Goal: Task Accomplishment & Management: Manage account settings

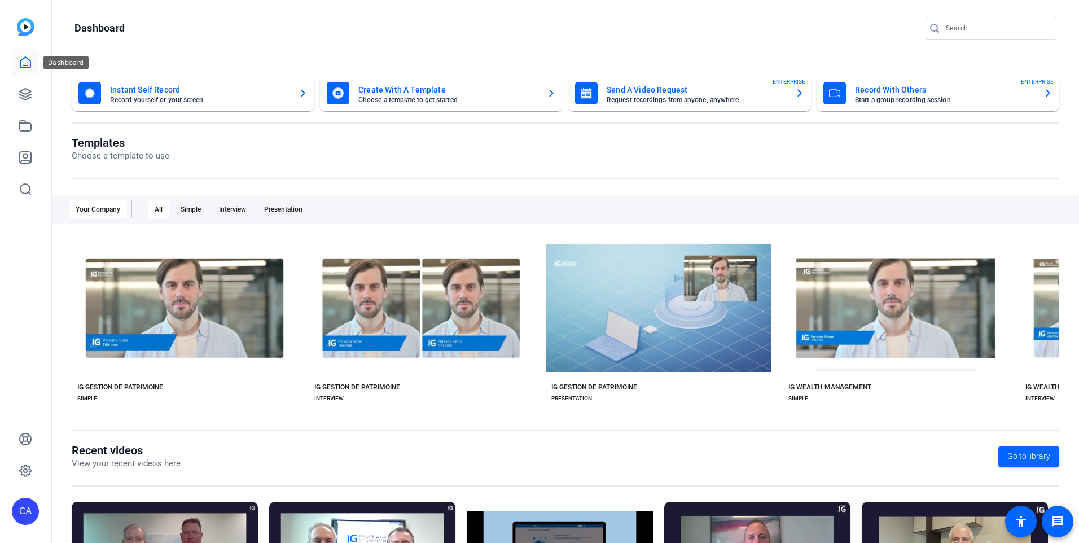
click at [16, 65] on link at bounding box center [25, 62] width 27 height 27
click at [27, 64] on icon at bounding box center [26, 63] width 14 height 14
click at [23, 97] on icon at bounding box center [25, 94] width 11 height 11
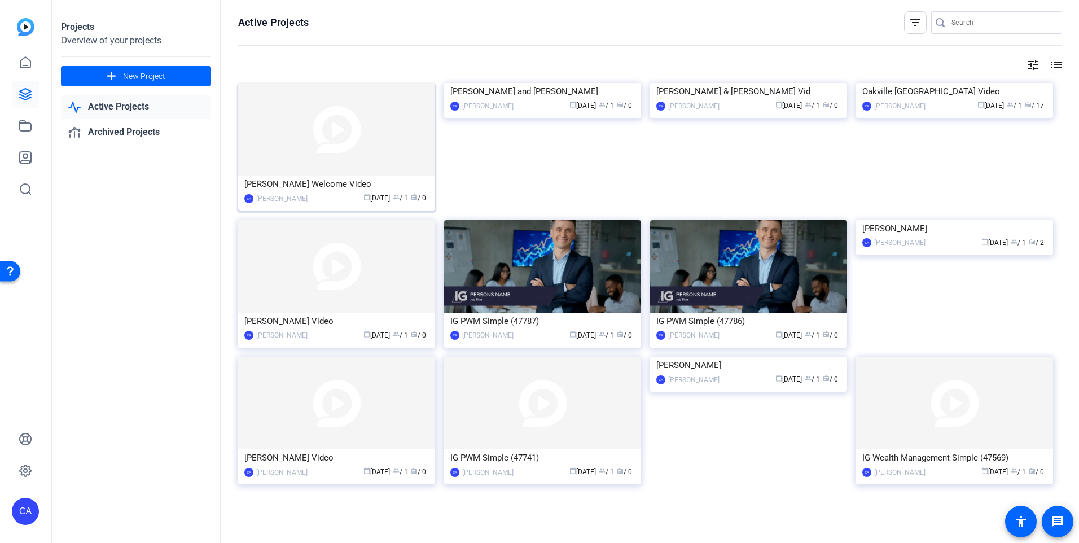
click at [388, 133] on img at bounding box center [336, 129] width 197 height 93
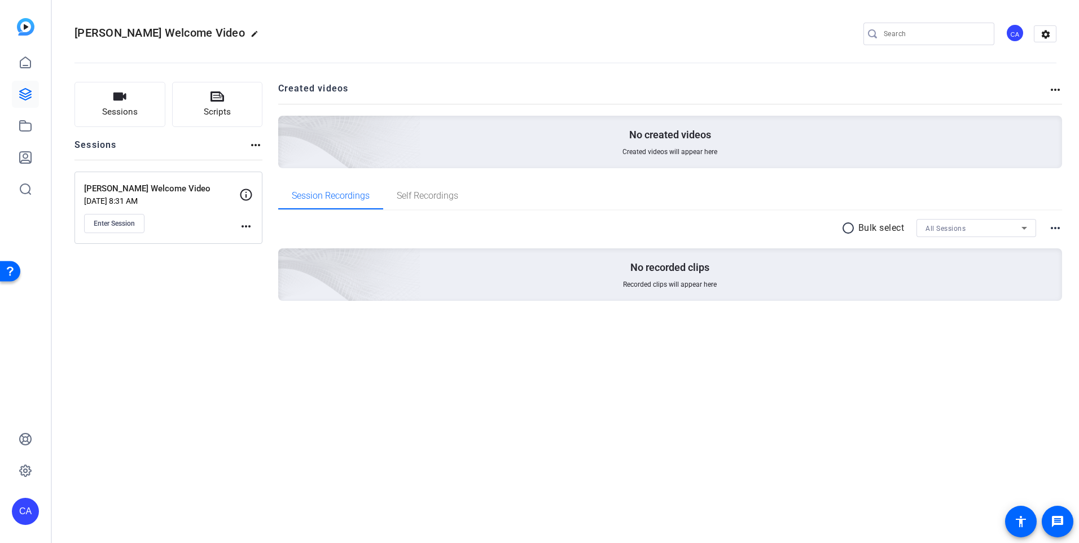
click at [247, 225] on mat-icon "more_horiz" at bounding box center [246, 227] width 14 height 14
click at [174, 225] on div at bounding box center [539, 271] width 1079 height 543
click at [245, 192] on icon at bounding box center [246, 194] width 12 height 12
click at [245, 193] on icon at bounding box center [246, 195] width 14 height 14
click at [218, 207] on div "[PERSON_NAME] Welcome Video [DATE] 8:31 AM Enter Session" at bounding box center [161, 207] width 155 height 51
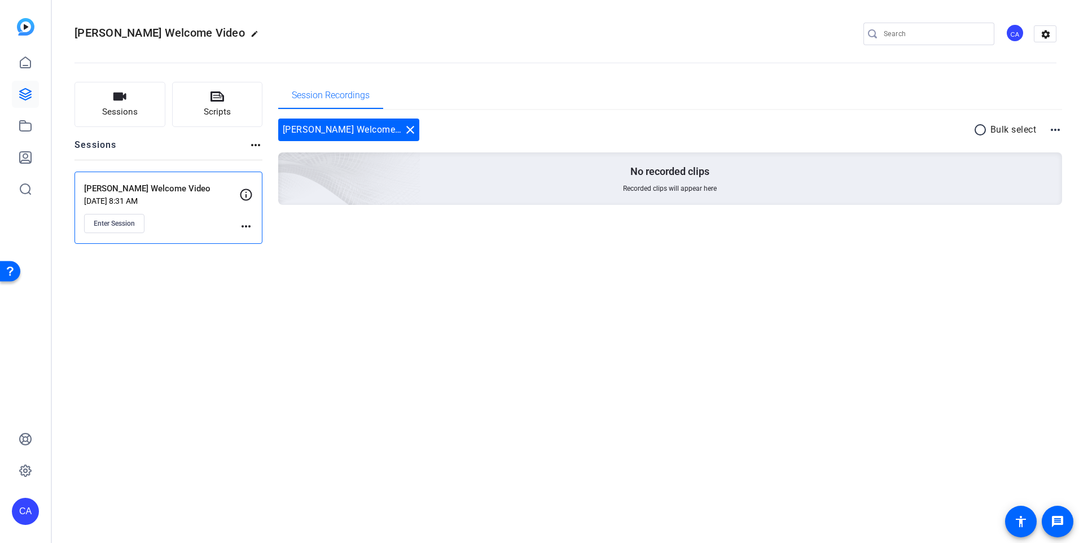
click at [243, 225] on mat-icon "more_horiz" at bounding box center [246, 227] width 14 height 14
click at [270, 245] on span "Edit Session" at bounding box center [273, 243] width 51 height 14
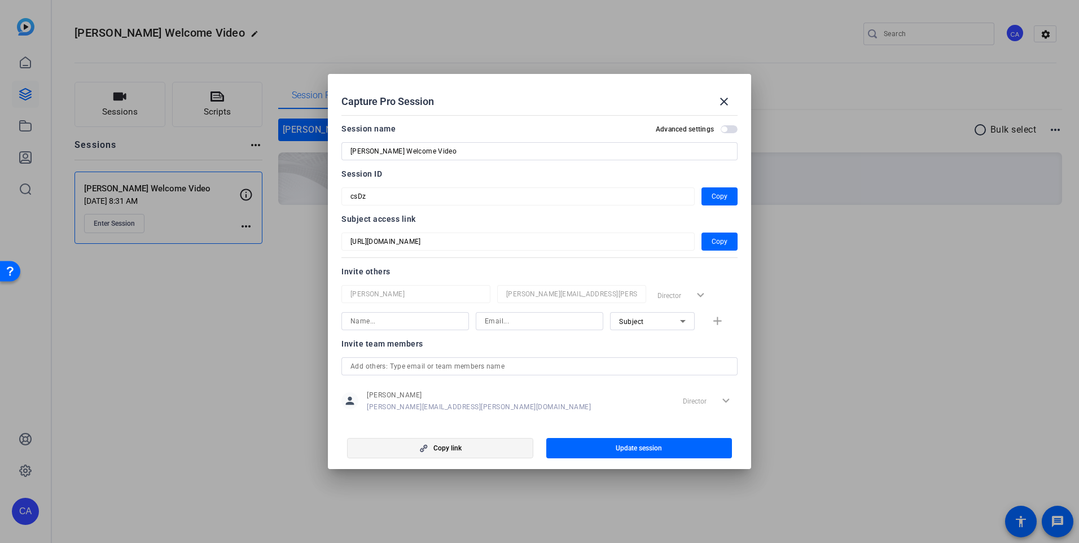
click at [480, 444] on span "button" at bounding box center [440, 448] width 185 height 27
click at [712, 241] on span "Copy" at bounding box center [720, 242] width 16 height 14
click at [720, 97] on mat-icon "close" at bounding box center [724, 102] width 14 height 14
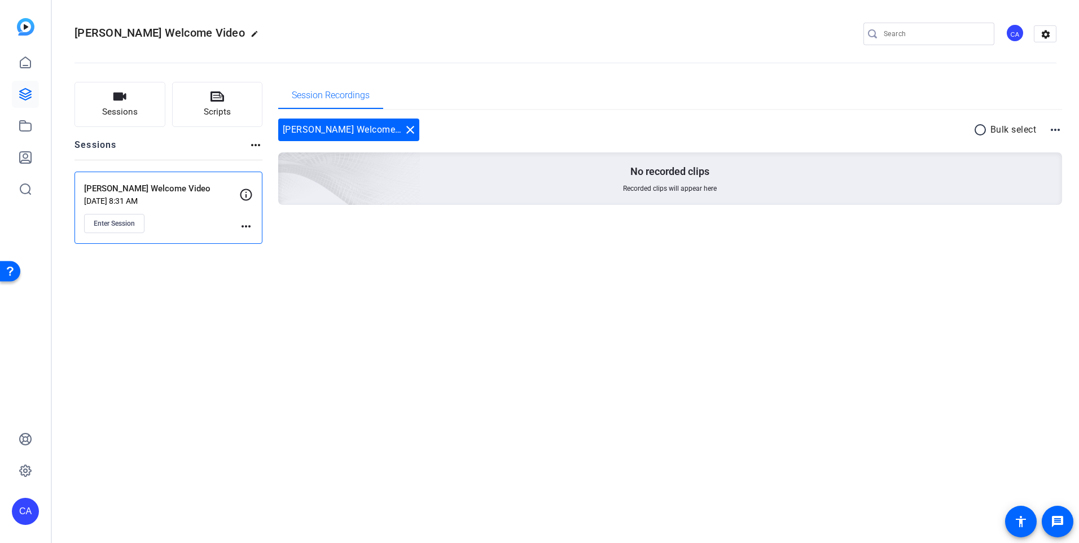
click at [654, 342] on div "[PERSON_NAME] Welcome Video edit CA settings Sessions Scripts Sessions more_hor…" at bounding box center [565, 271] width 1027 height 543
